Goal: Task Accomplishment & Management: Complete application form

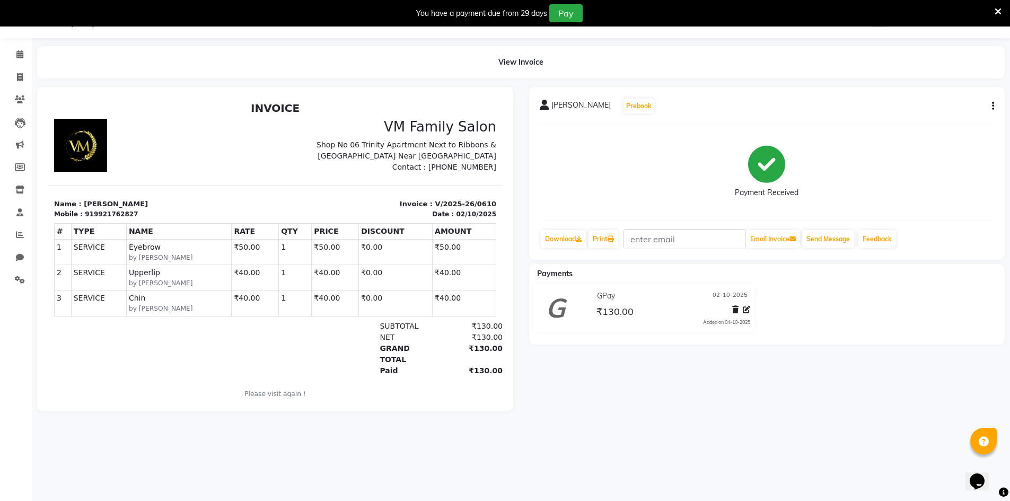
scroll to position [27, 0]
click at [21, 74] on icon at bounding box center [20, 77] width 6 height 8
select select "7861"
select select "service"
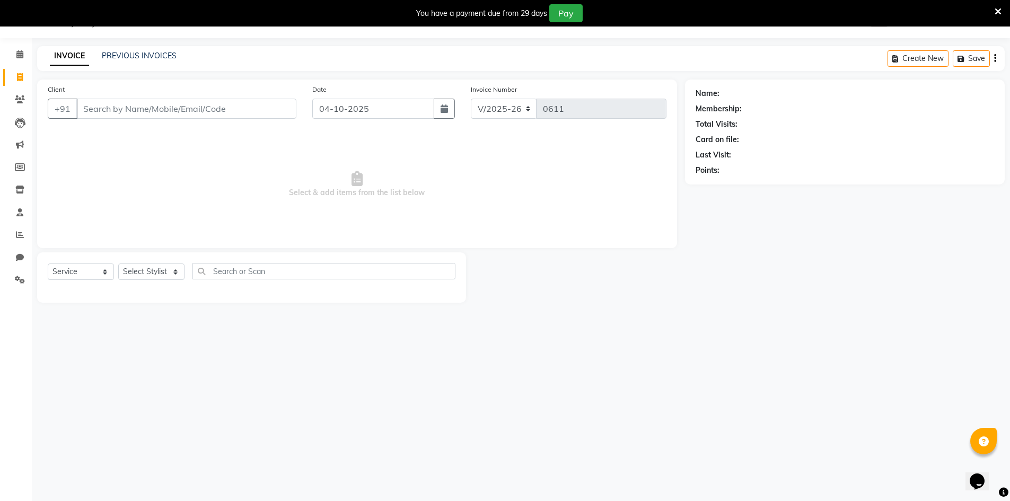
click at [138, 114] on input "Client" at bounding box center [186, 109] width 220 height 20
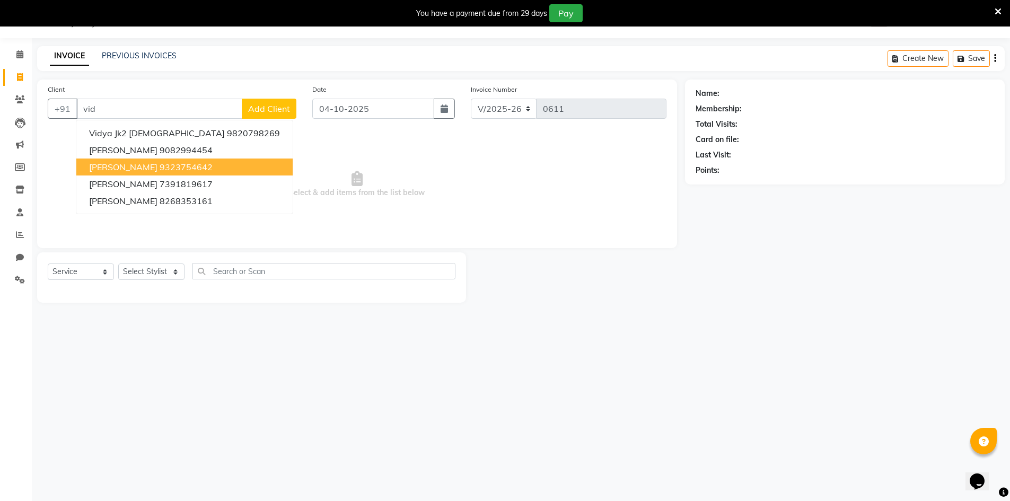
click at [138, 163] on span "[PERSON_NAME]" at bounding box center [123, 167] width 68 height 11
type input "9323754642"
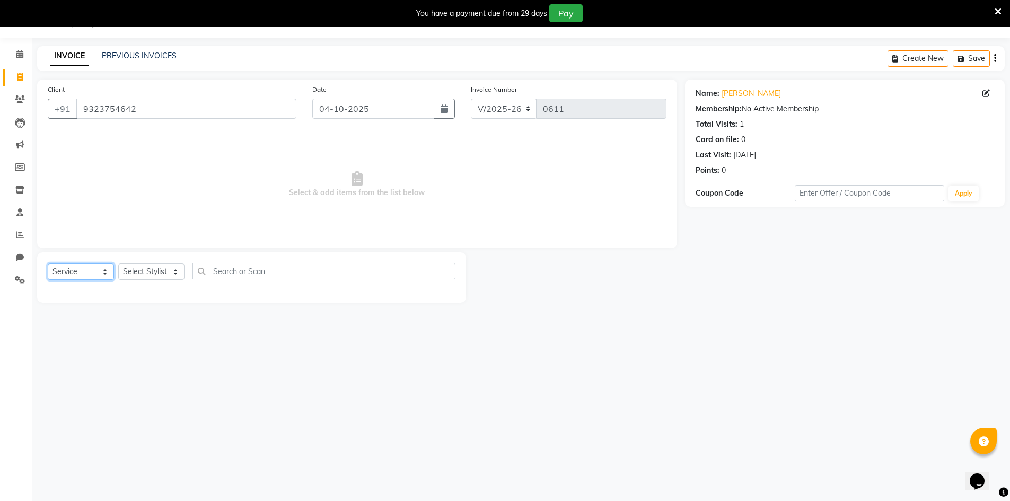
click at [105, 270] on select "Select Service Product Membership Package Voucher Prepaid Gift Card" at bounding box center [81, 271] width 66 height 16
click at [173, 273] on select "Select Stylist Akash mubina Sandhya" at bounding box center [151, 271] width 66 height 16
select select "70834"
click at [118, 263] on select "Select Stylist Akash mubina Sandhya" at bounding box center [151, 271] width 66 height 16
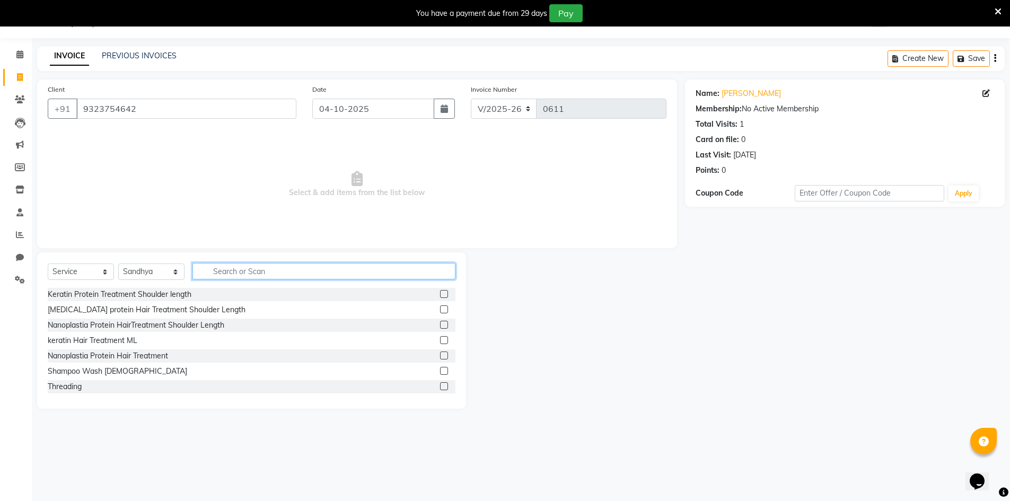
click at [219, 272] on input "text" at bounding box center [323, 271] width 263 height 16
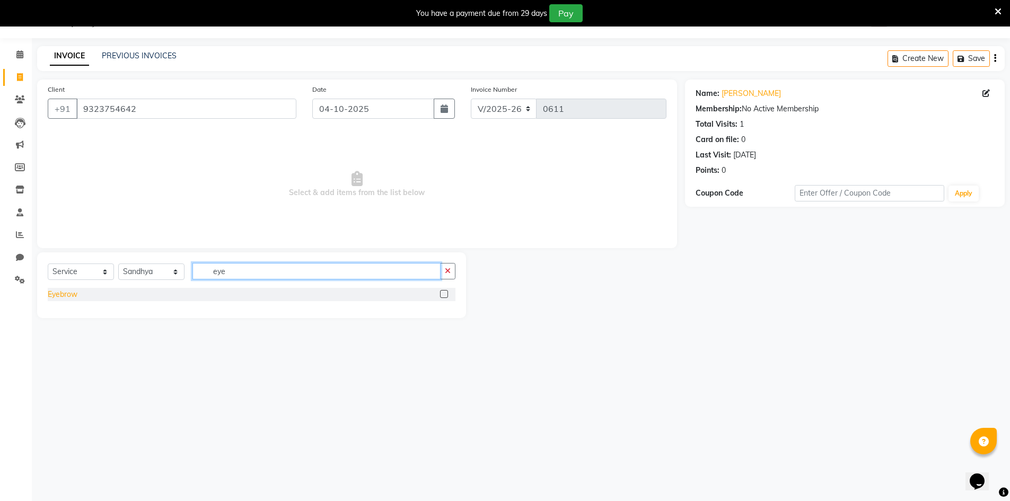
type input "eye"
click at [69, 297] on div "Eyebrow" at bounding box center [63, 294] width 30 height 11
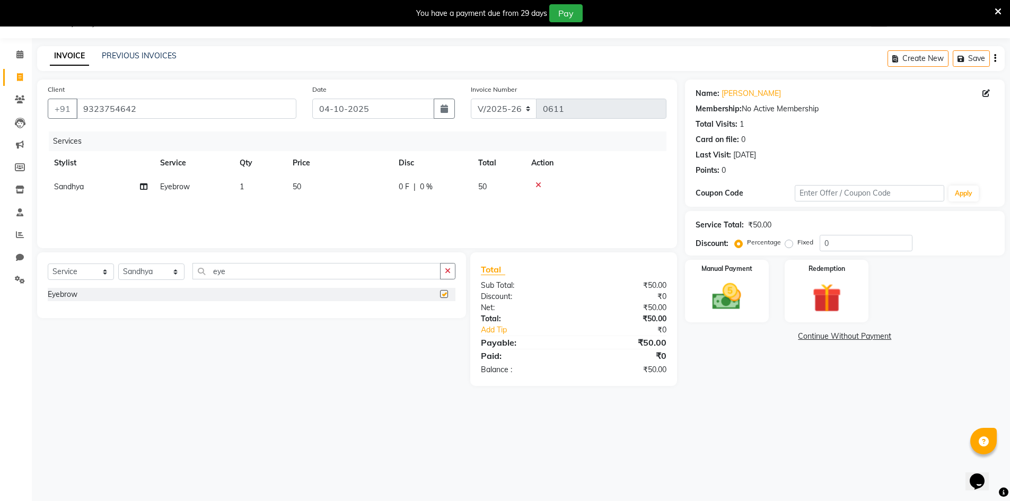
checkbox input "false"
click at [292, 273] on input "eye" at bounding box center [316, 271] width 248 height 16
type input "e"
type input "for"
click at [66, 312] on div "Forhead" at bounding box center [62, 309] width 28 height 11
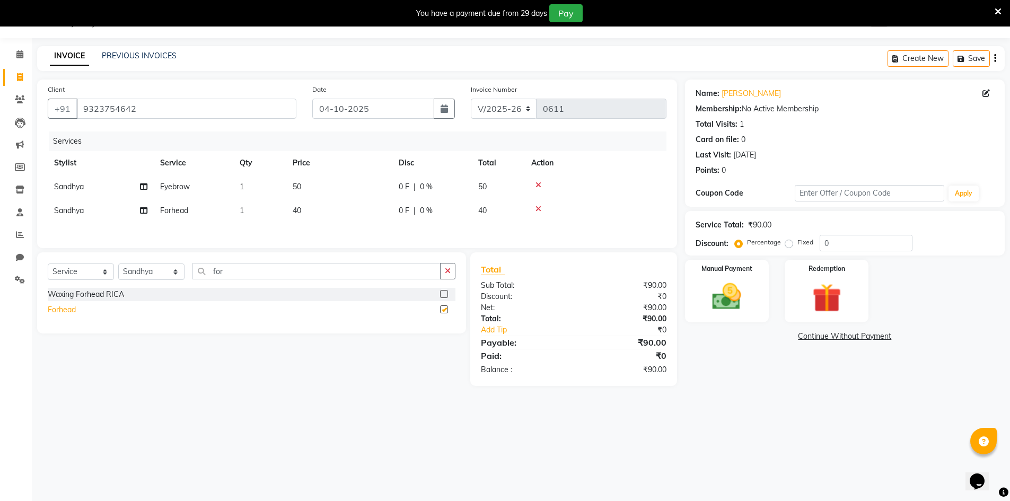
checkbox input "false"
click at [358, 116] on input "04-10-2025" at bounding box center [373, 109] width 122 height 20
select select "10"
select select "2025"
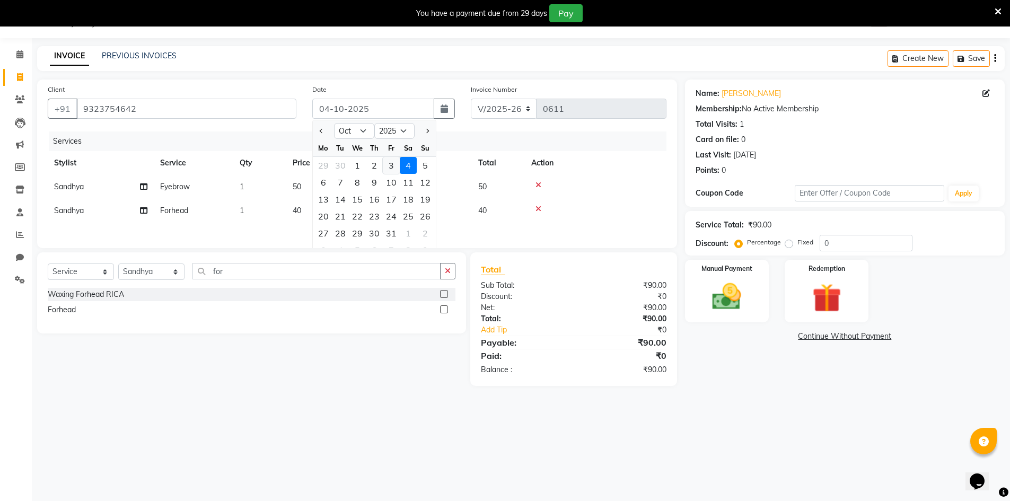
click at [392, 166] on div "3" at bounding box center [391, 165] width 17 height 17
type input "03-10-2025"
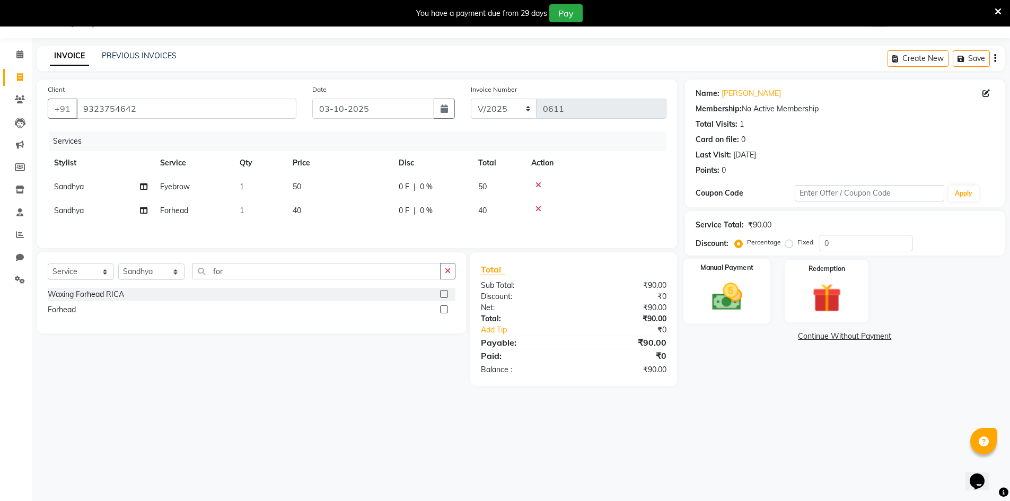
click at [719, 293] on img at bounding box center [726, 296] width 49 height 34
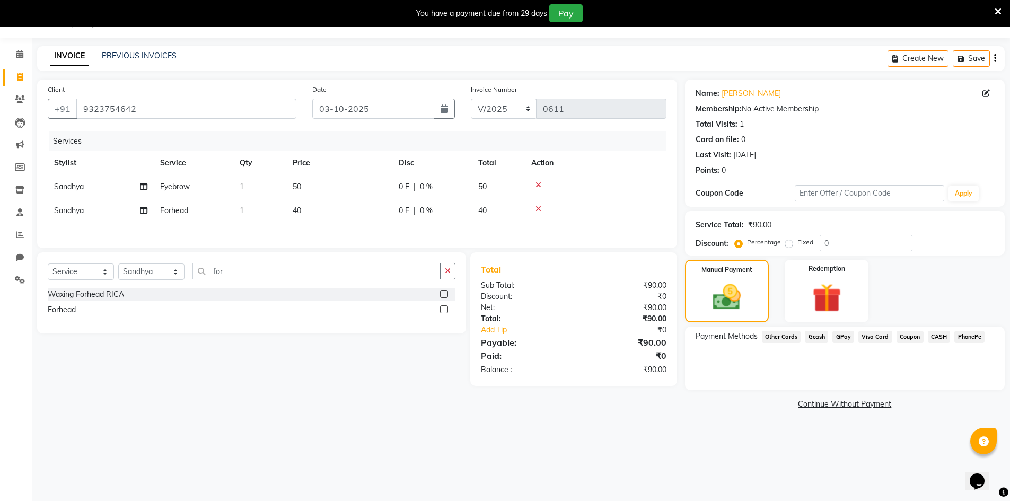
click at [846, 336] on span "GPay" at bounding box center [843, 337] width 22 height 12
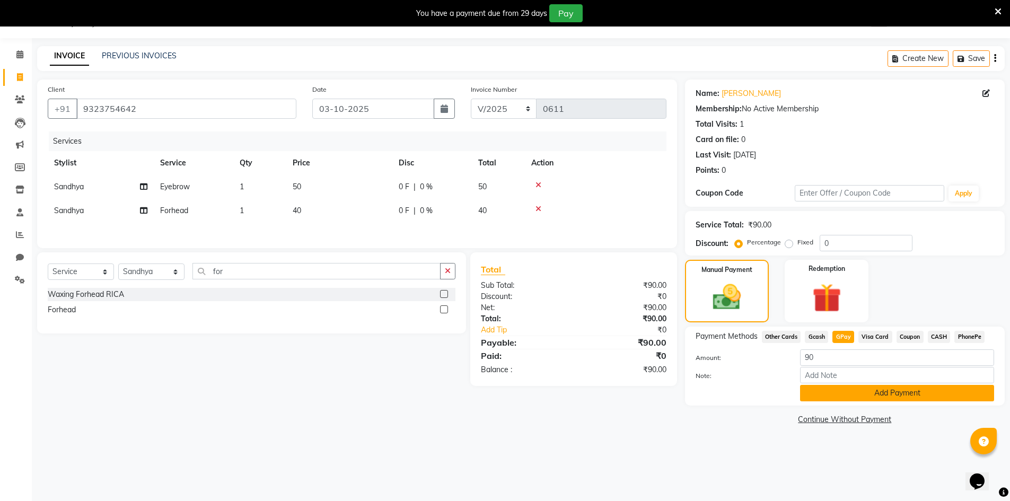
click at [849, 393] on button "Add Payment" at bounding box center [897, 393] width 194 height 16
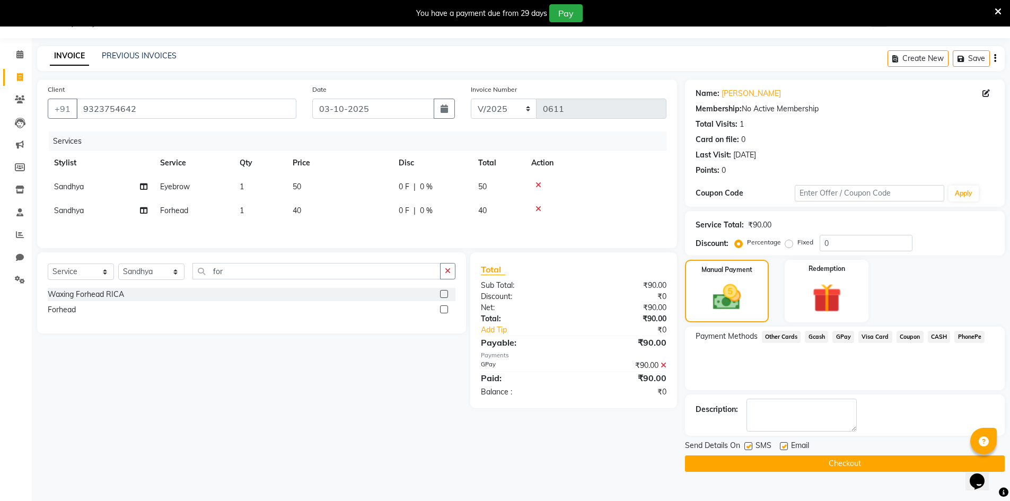
click at [849, 461] on button "Checkout" at bounding box center [845, 463] width 320 height 16
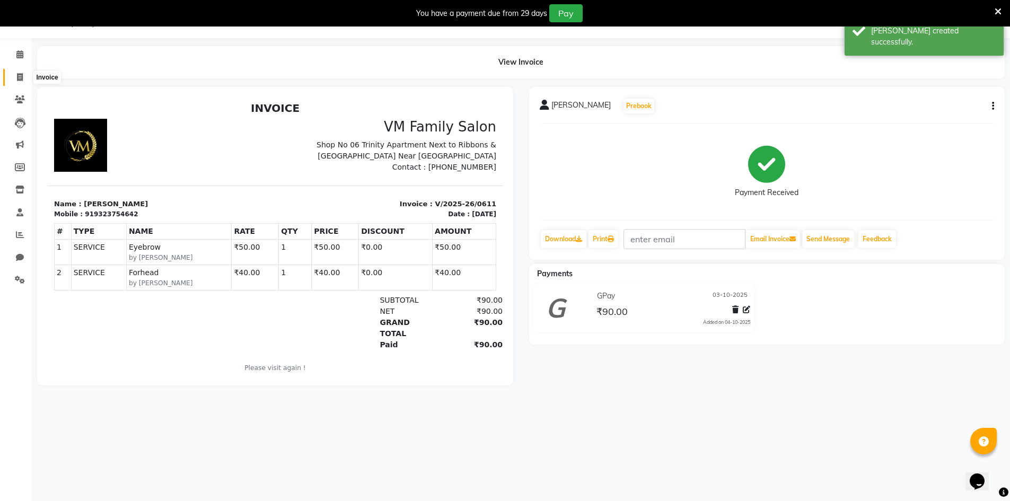
drag, startPoint x: 17, startPoint y: 76, endPoint x: 36, endPoint y: 73, distance: 18.4
click at [17, 76] on icon at bounding box center [20, 77] width 6 height 8
select select "service"
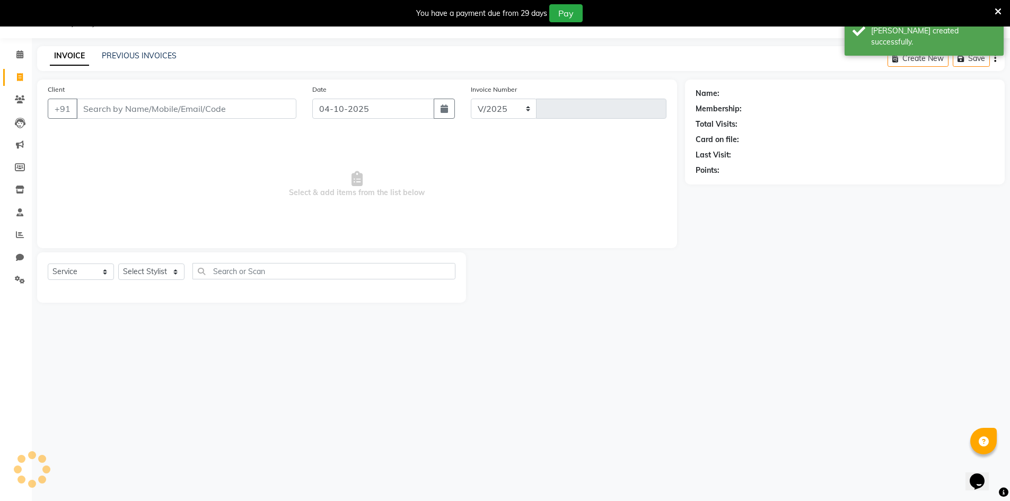
select select "7861"
type input "0612"
drag, startPoint x: 139, startPoint y: 94, endPoint x: 140, endPoint y: 104, distance: 10.1
click at [139, 95] on div "Client +91" at bounding box center [172, 105] width 265 height 43
click at [140, 111] on input "Client" at bounding box center [186, 109] width 220 height 20
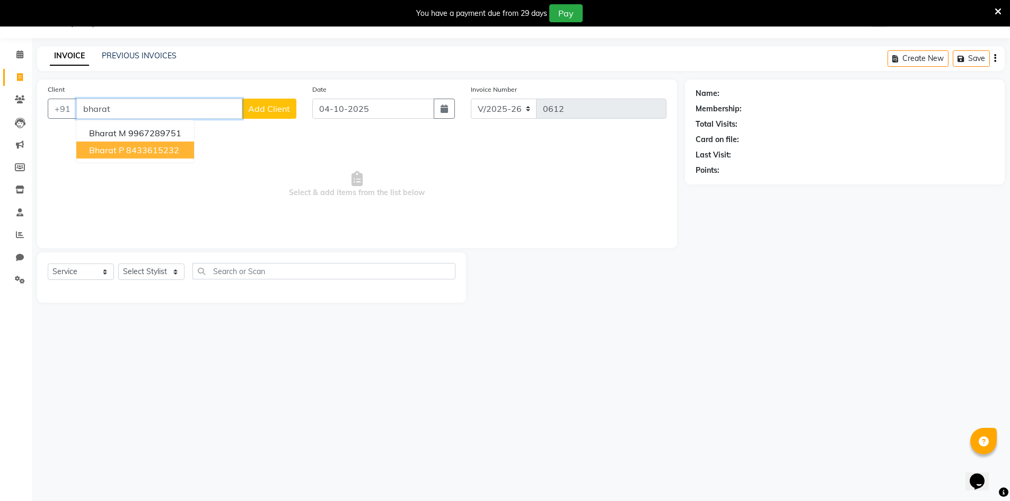
click at [126, 148] on ngb-highlight "8433615232" at bounding box center [152, 150] width 53 height 11
type input "8433615232"
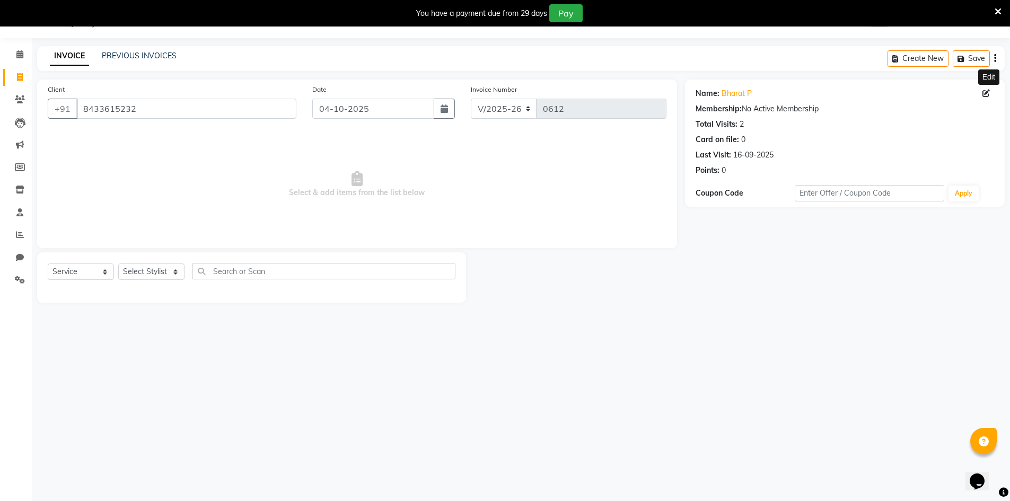
click at [984, 98] on span at bounding box center [988, 93] width 12 height 11
click at [986, 94] on icon at bounding box center [985, 93] width 7 height 7
select select "[DEMOGRAPHIC_DATA]"
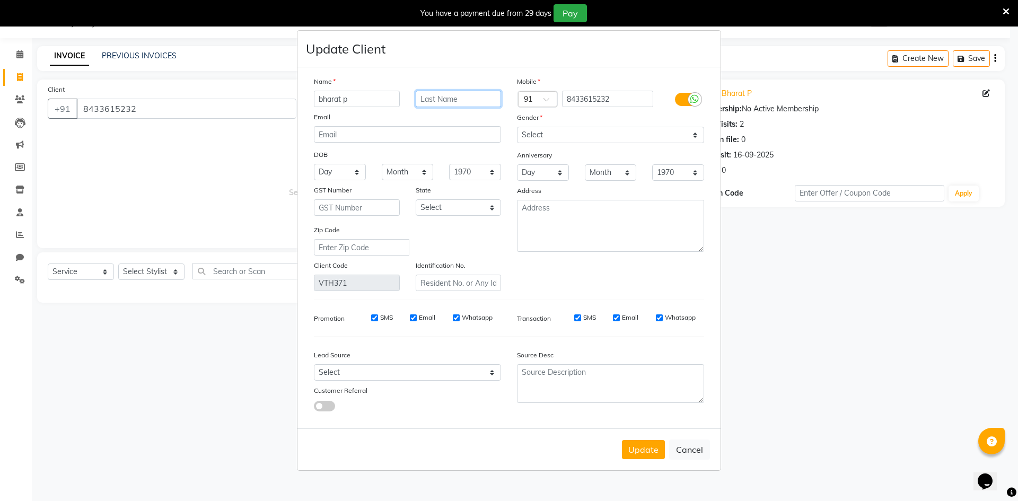
click at [469, 98] on input "text" at bounding box center [459, 99] width 86 height 16
type input "Palaye"
click at [649, 454] on button "Update" at bounding box center [643, 449] width 43 height 19
select select
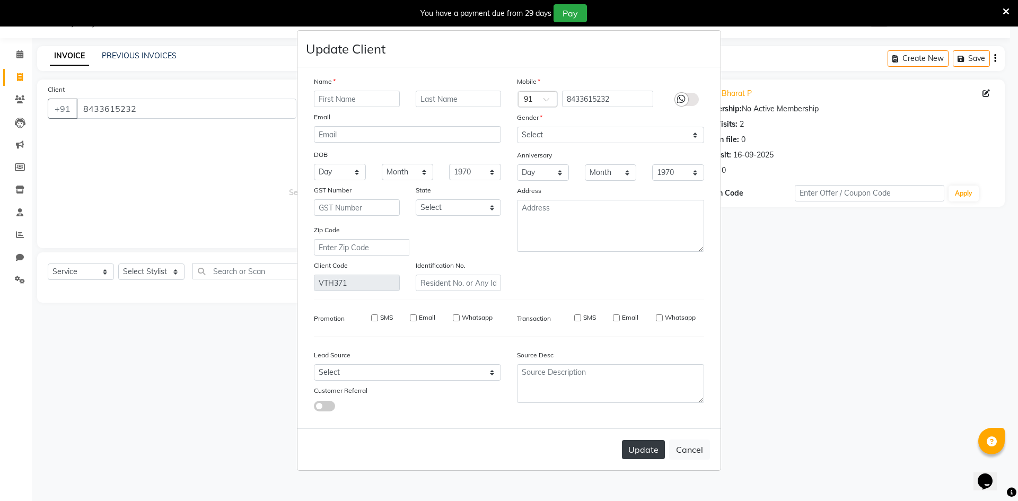
select select
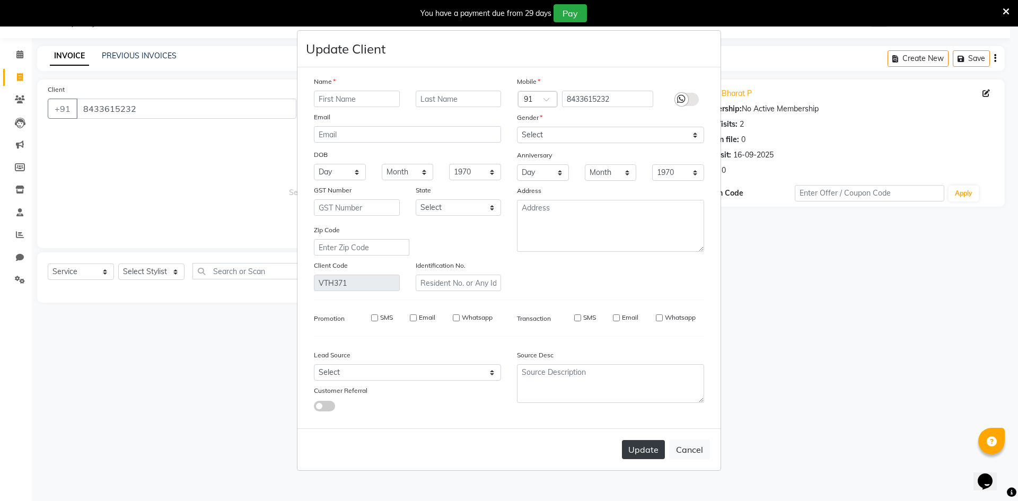
checkbox input "false"
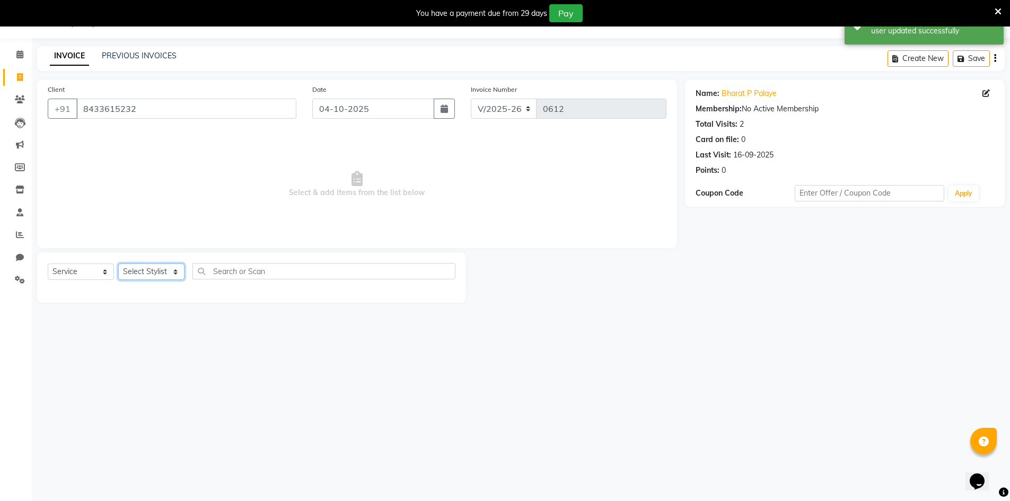
click at [157, 268] on select "Select Stylist Akash mubina Sandhya" at bounding box center [151, 271] width 66 height 16
select select "70834"
click at [118, 263] on select "Select Stylist Akash mubina Sandhya" at bounding box center [151, 271] width 66 height 16
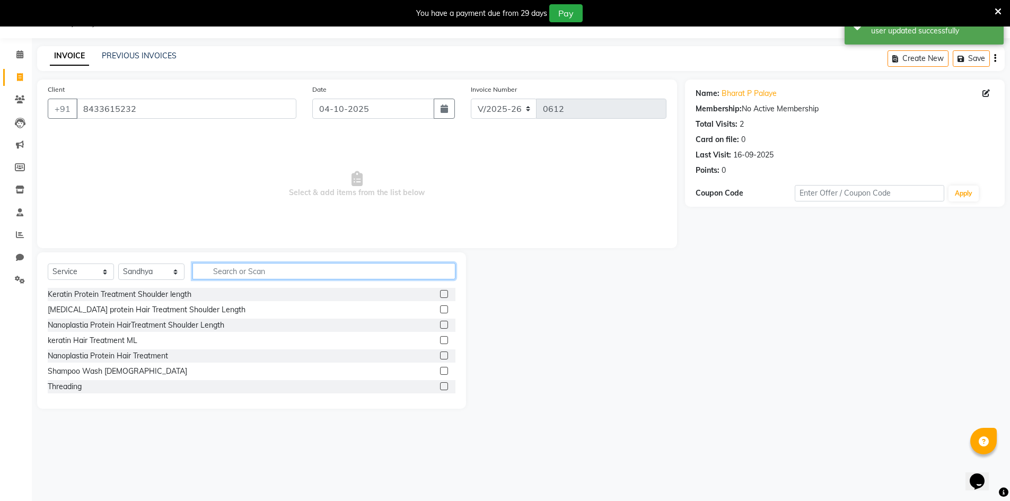
click at [256, 277] on input "text" at bounding box center [323, 271] width 263 height 16
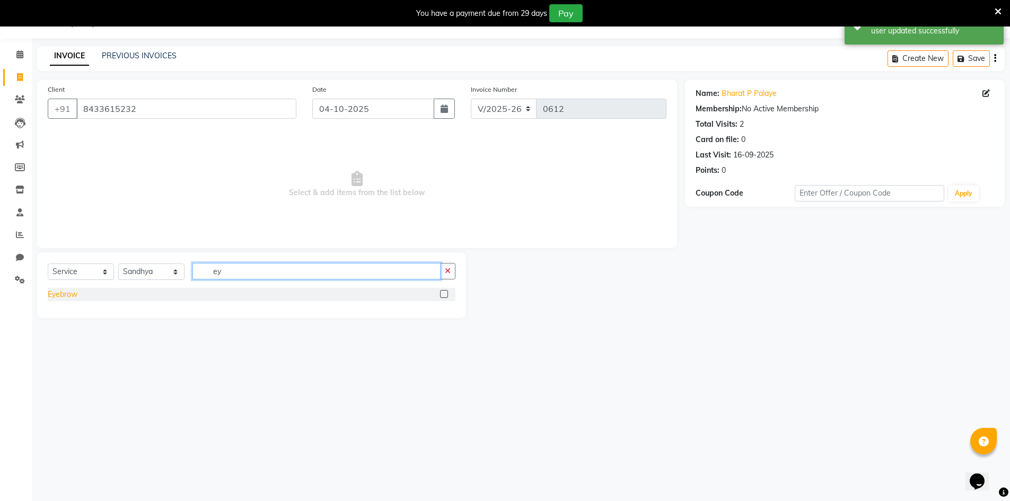
type input "ey"
drag, startPoint x: 52, startPoint y: 290, endPoint x: 60, endPoint y: 289, distance: 7.5
click at [53, 290] on div "Eyebrow" at bounding box center [63, 294] width 30 height 11
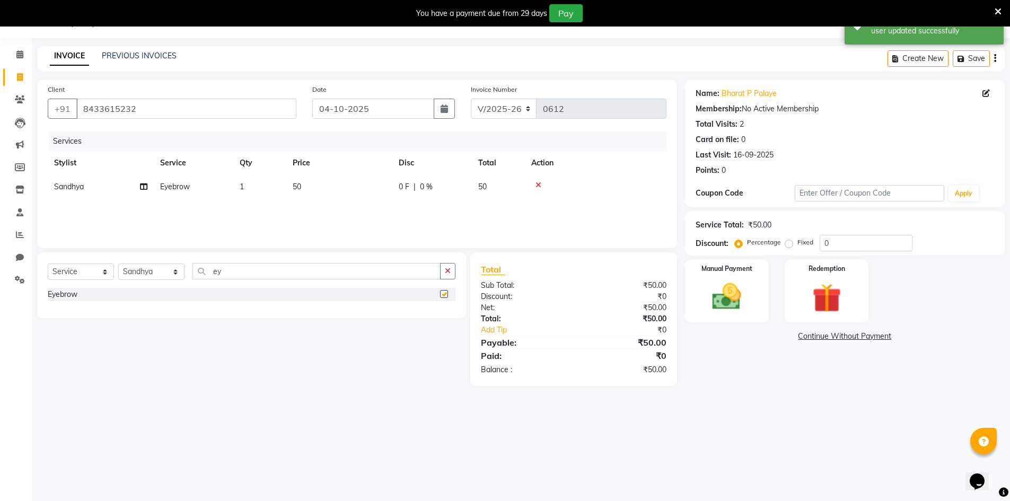
checkbox input "false"
click at [387, 114] on input "04-10-2025" at bounding box center [373, 109] width 122 height 20
select select "10"
select select "2025"
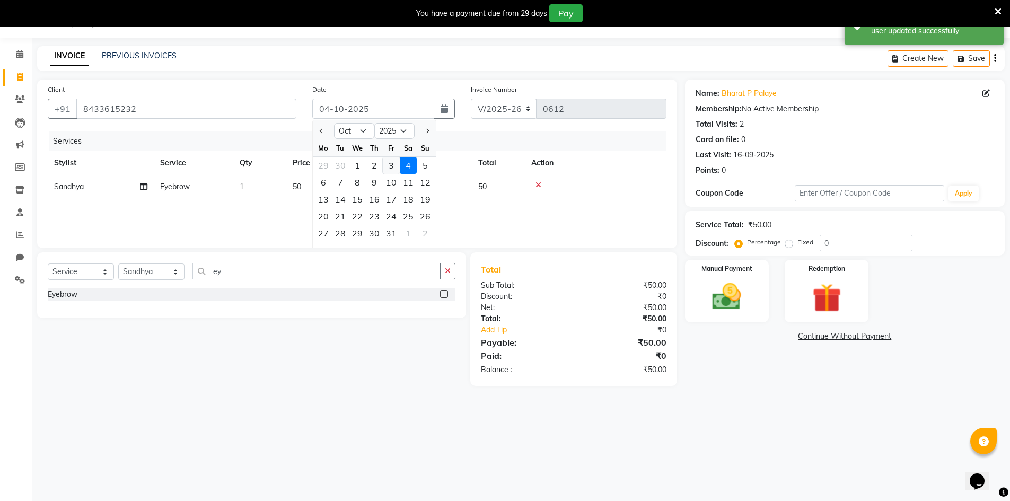
click at [391, 164] on div "3" at bounding box center [391, 165] width 17 height 17
type input "03-10-2025"
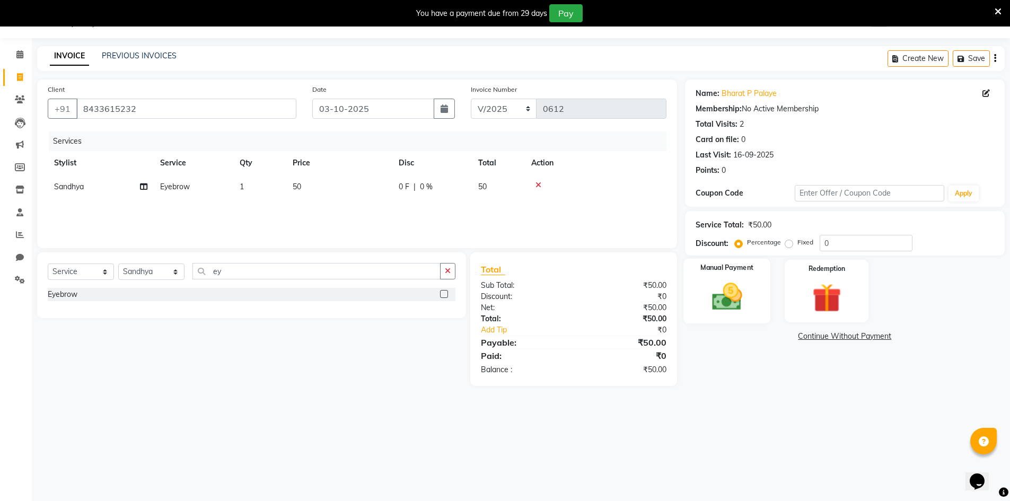
click at [711, 294] on img at bounding box center [726, 296] width 49 height 34
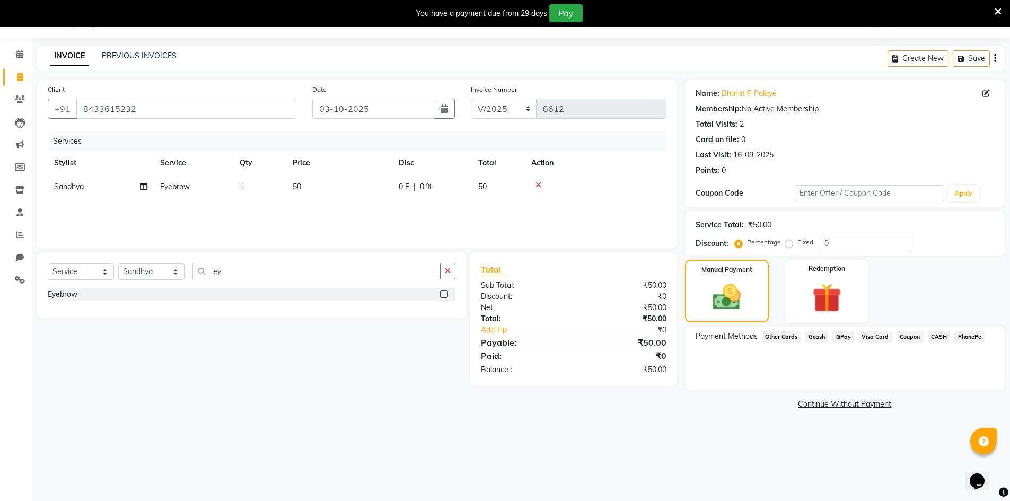
click at [944, 336] on span "CASH" at bounding box center [939, 337] width 23 height 12
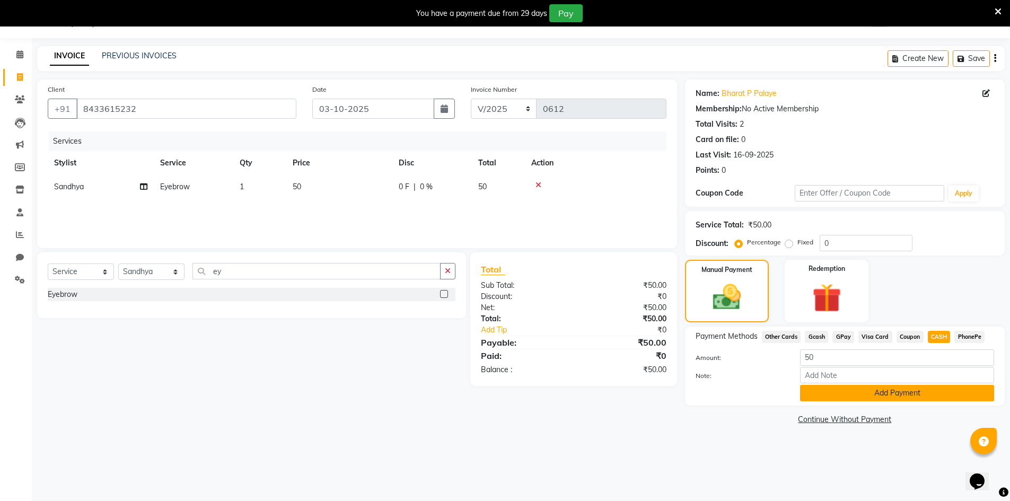
click at [890, 397] on button "Add Payment" at bounding box center [897, 393] width 194 height 16
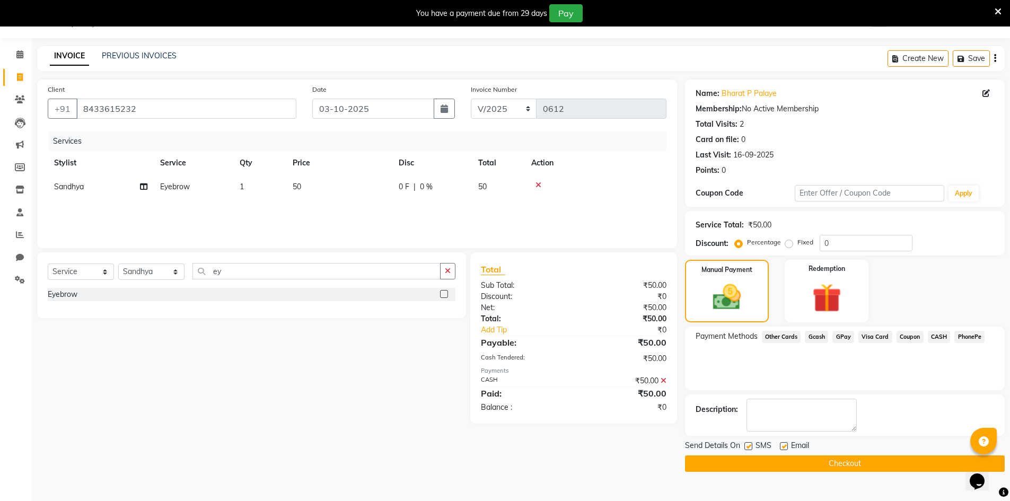
click at [860, 465] on button "Checkout" at bounding box center [845, 463] width 320 height 16
